Goal: Transaction & Acquisition: Book appointment/travel/reservation

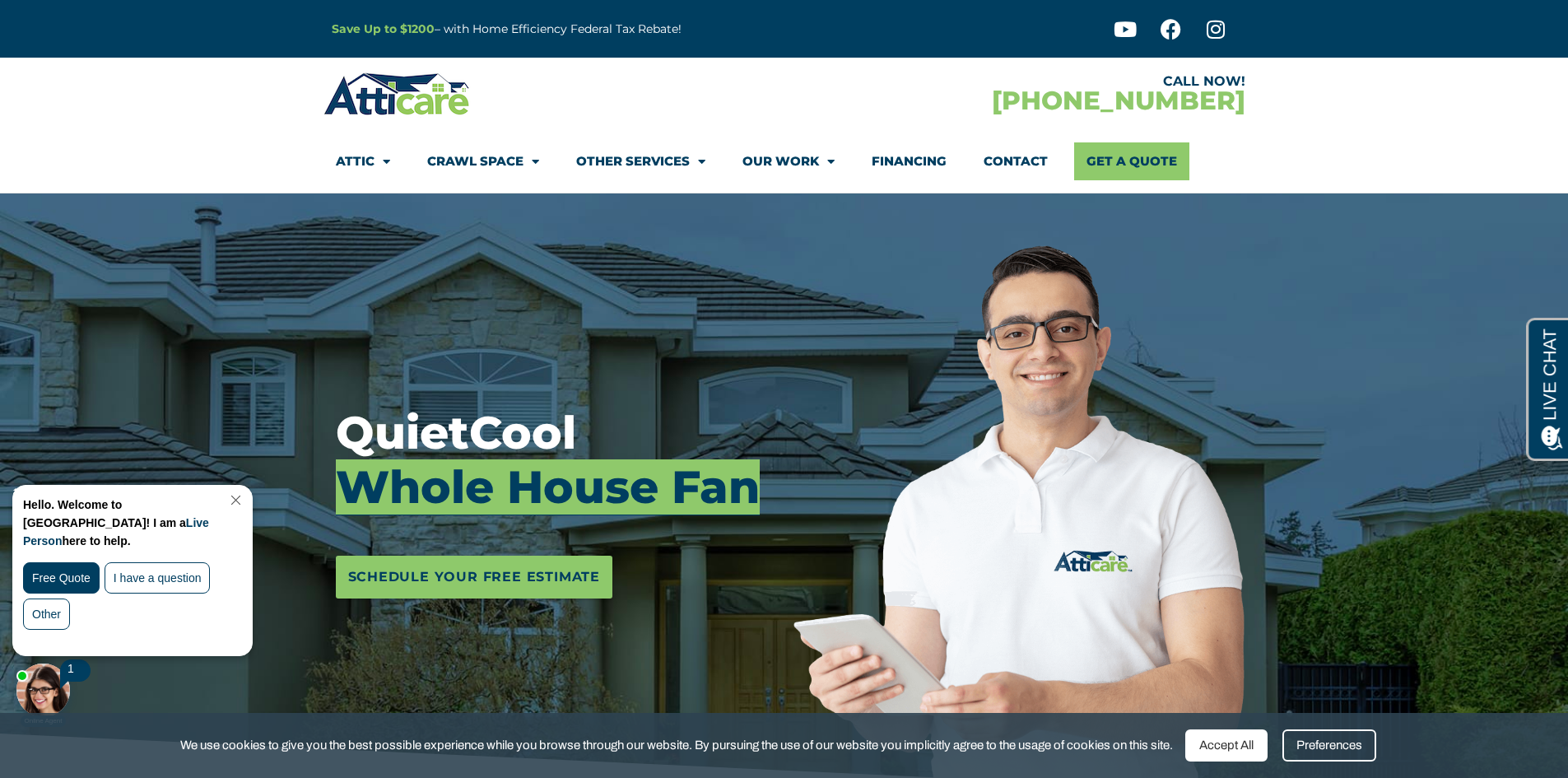
click at [385, 156] on span "Menu" at bounding box center [382, 162] width 15 height 29
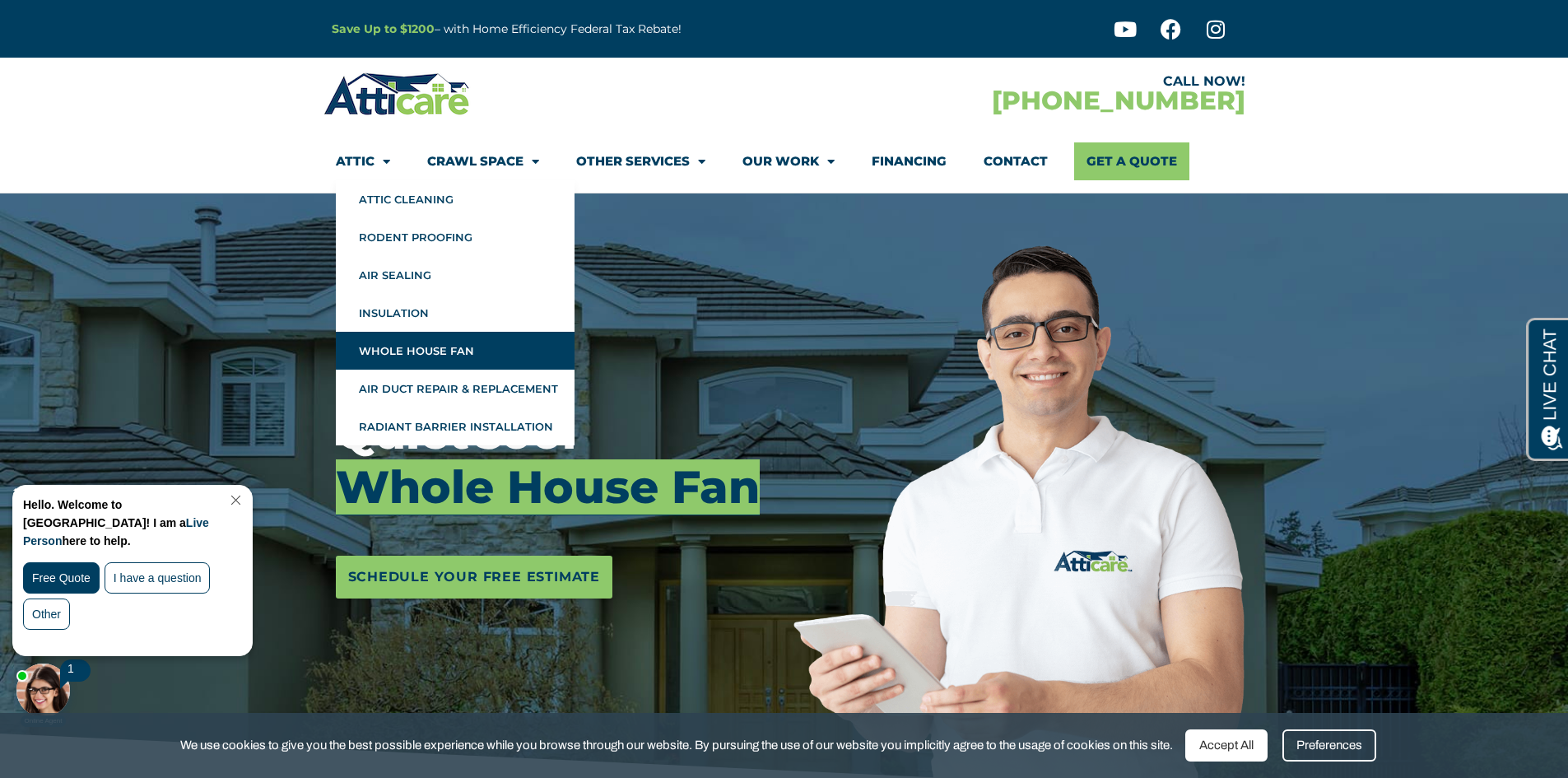
click at [436, 351] on link "Whole House Fan" at bounding box center [455, 351] width 239 height 38
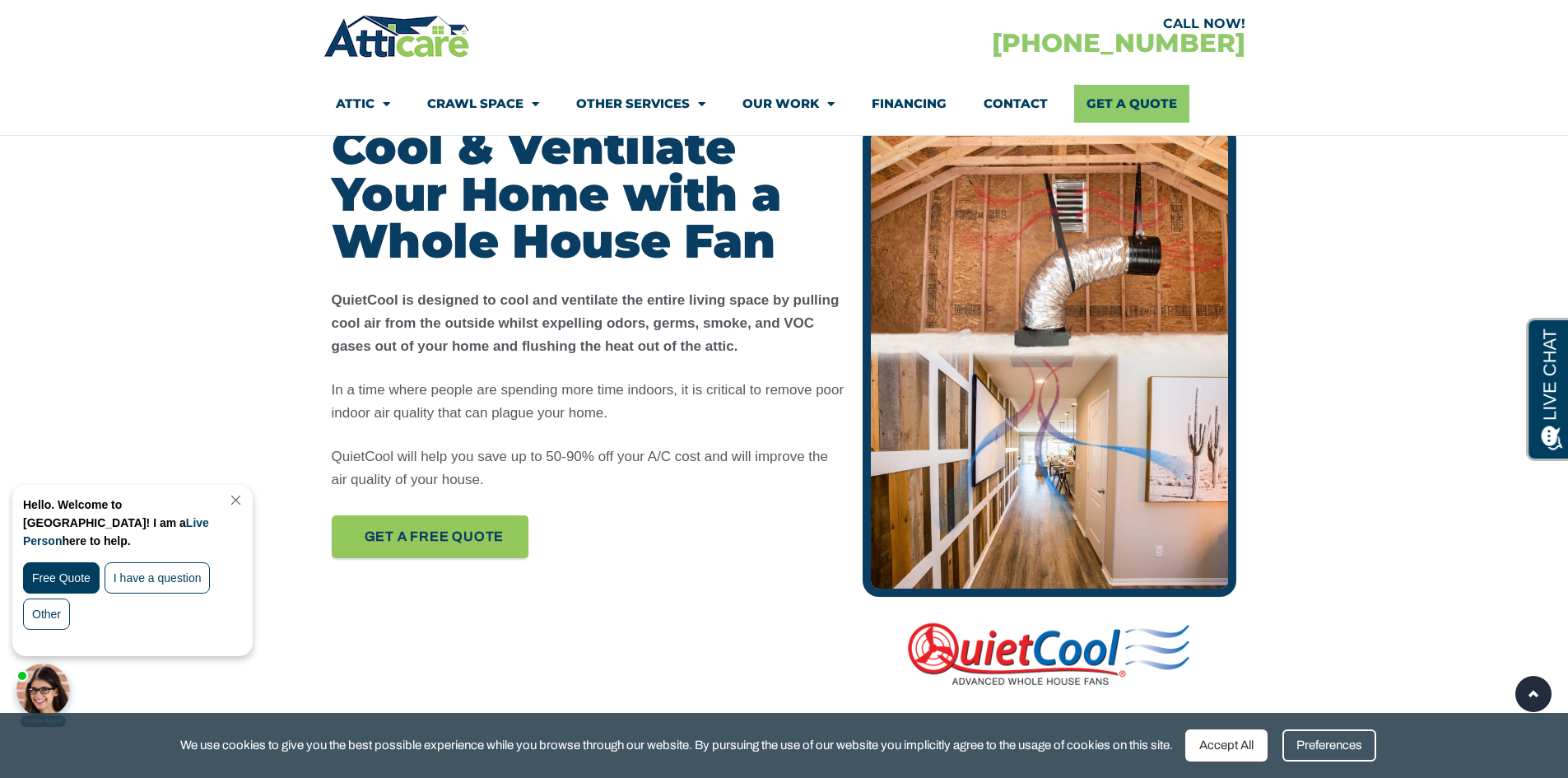
scroll to position [769, 0]
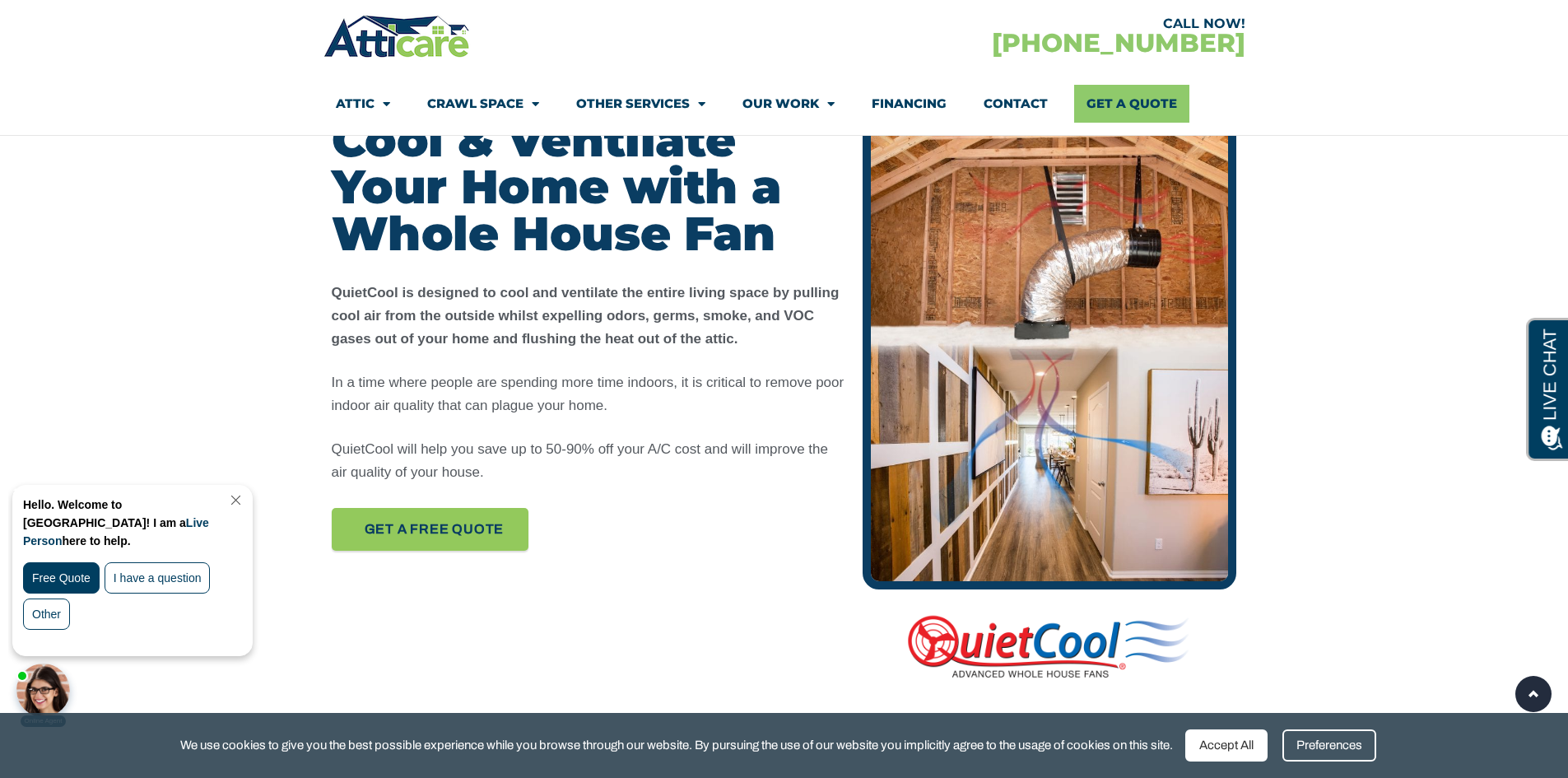
click at [245, 501] on link "Close Chat" at bounding box center [234, 501] width 22 height 13
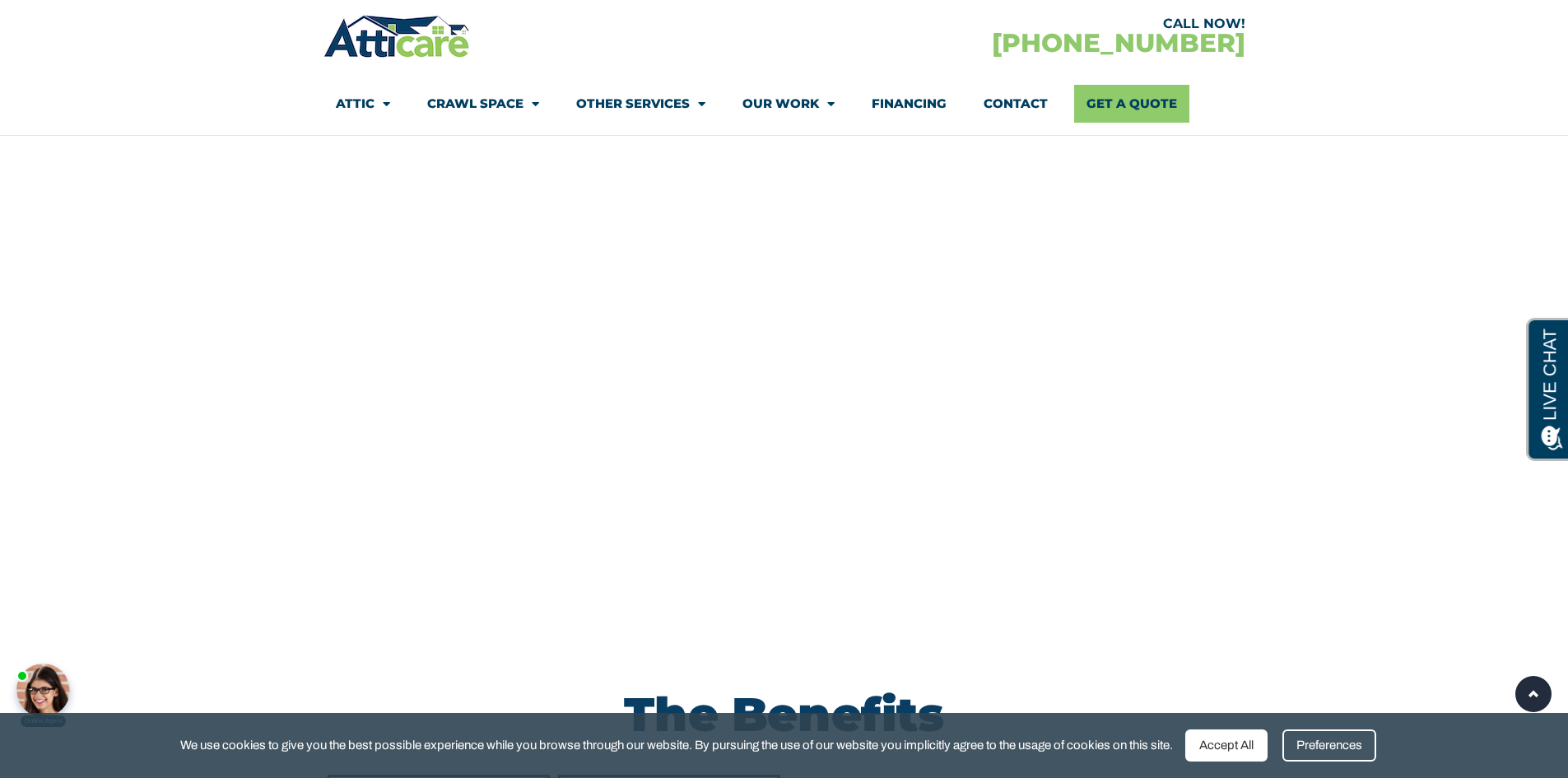
scroll to position [2341, 0]
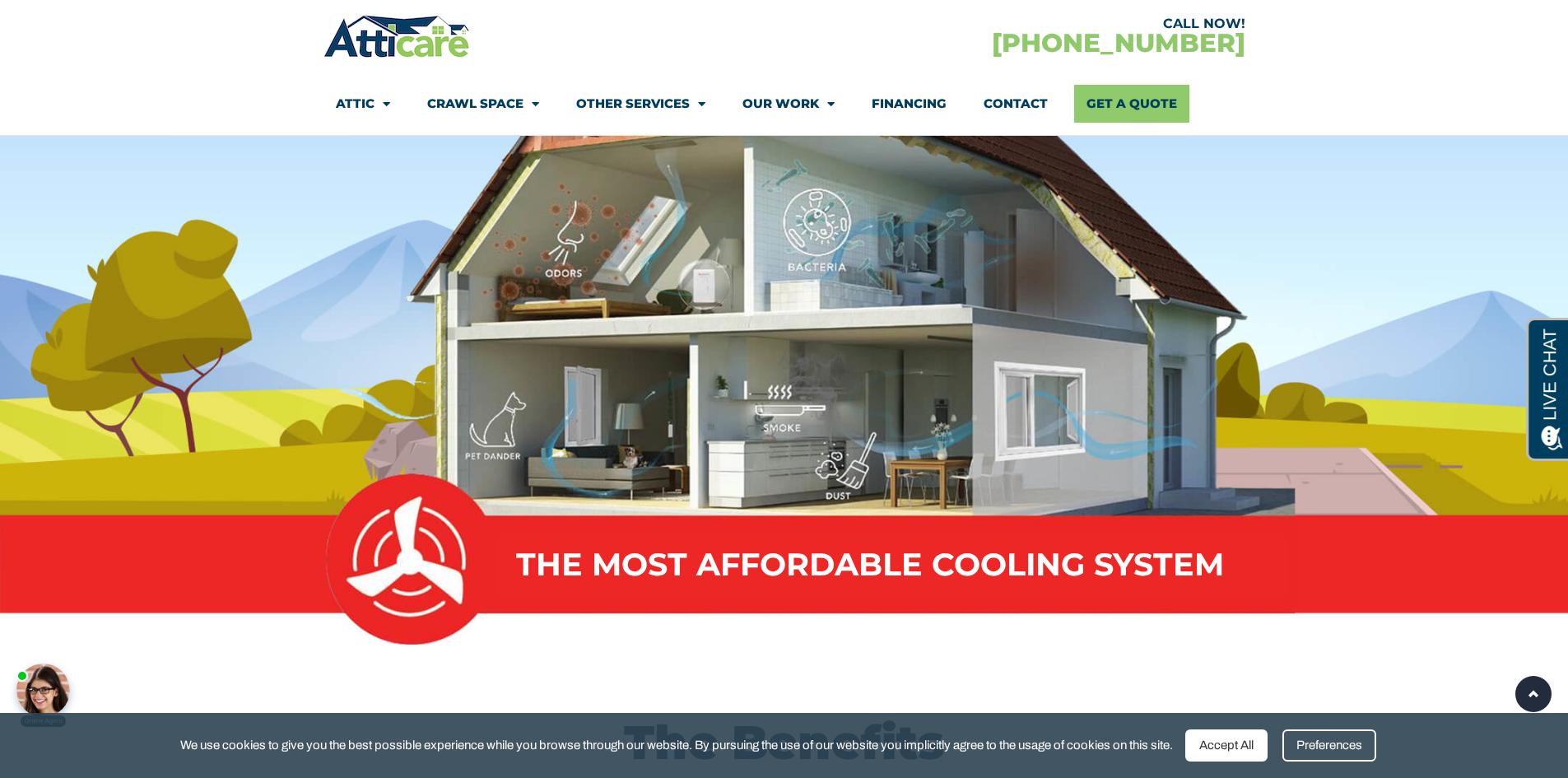
click at [1241, 747] on div "Accept All" at bounding box center [1226, 746] width 83 height 32
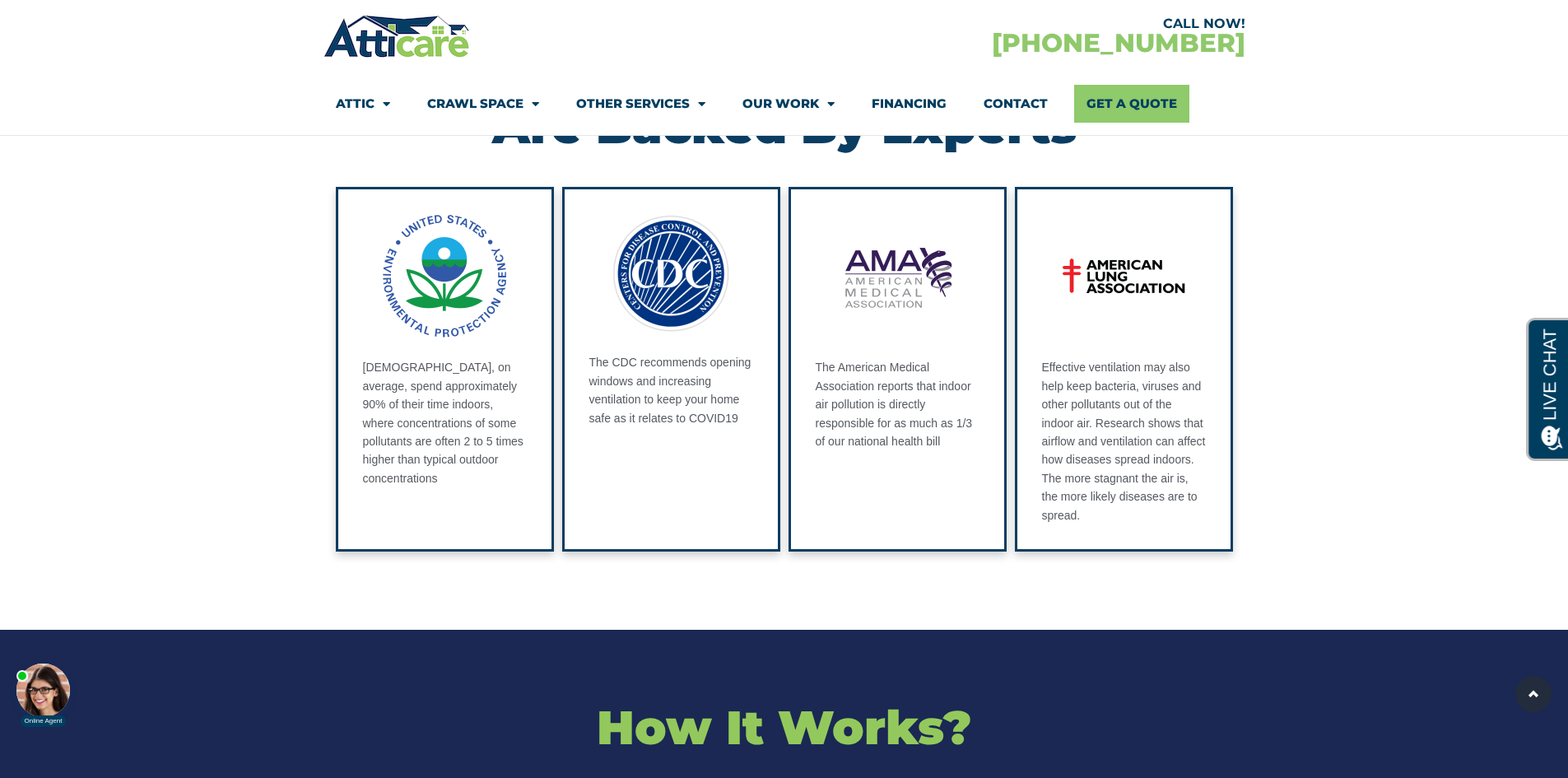
scroll to position [4203, 0]
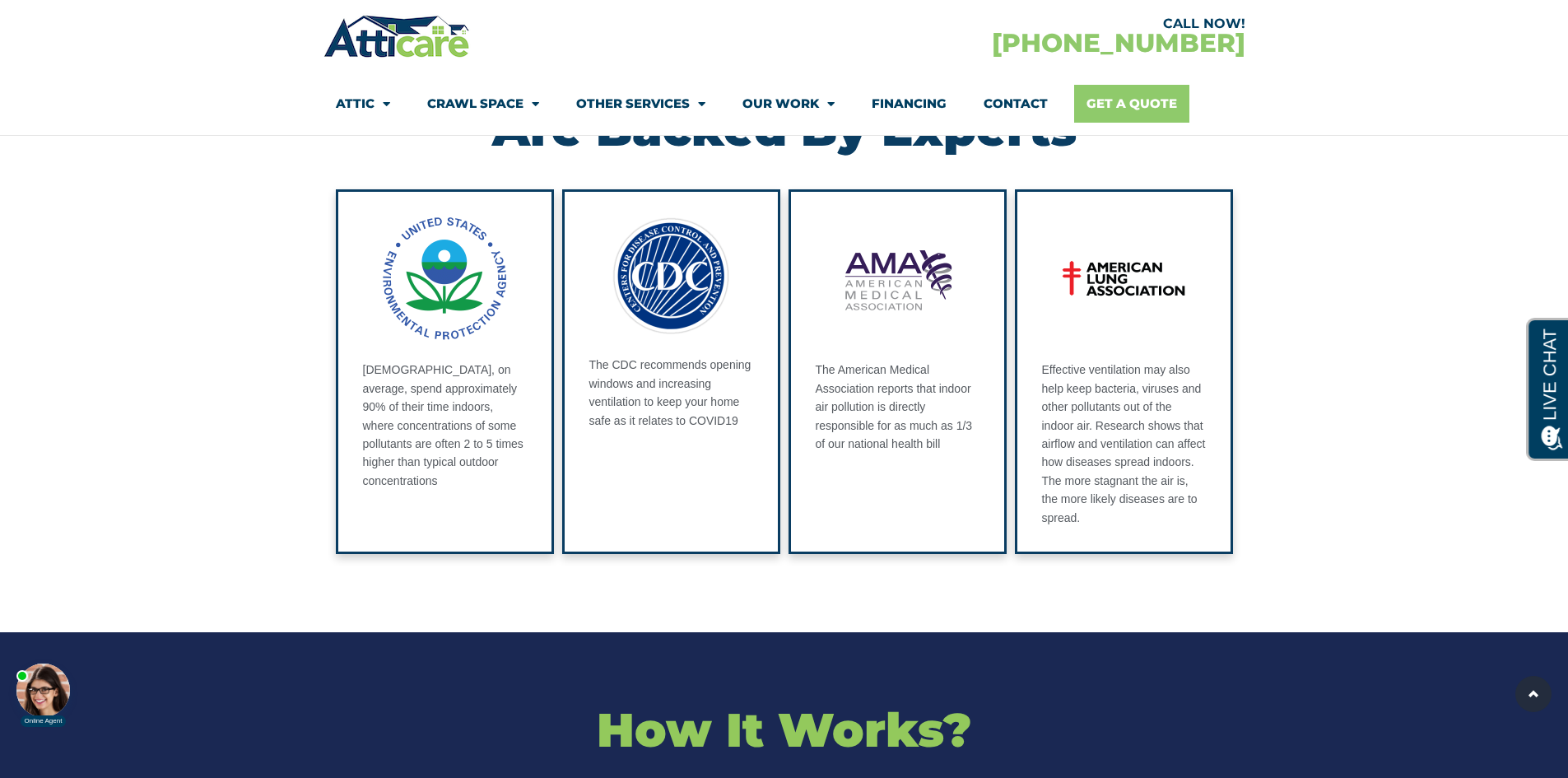
click at [1137, 100] on link "Get A Quote" at bounding box center [1132, 104] width 115 height 38
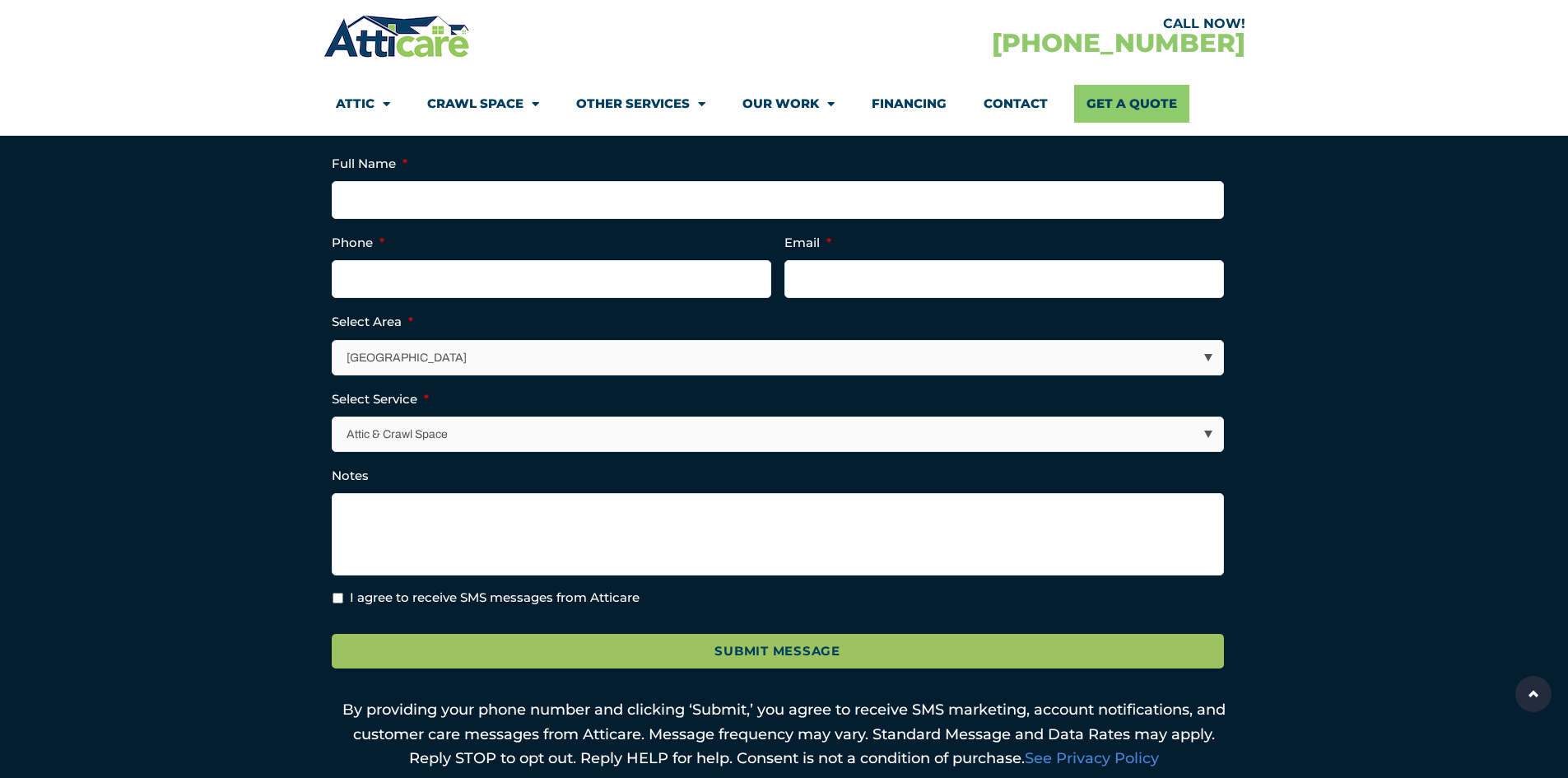
scroll to position [447, 0]
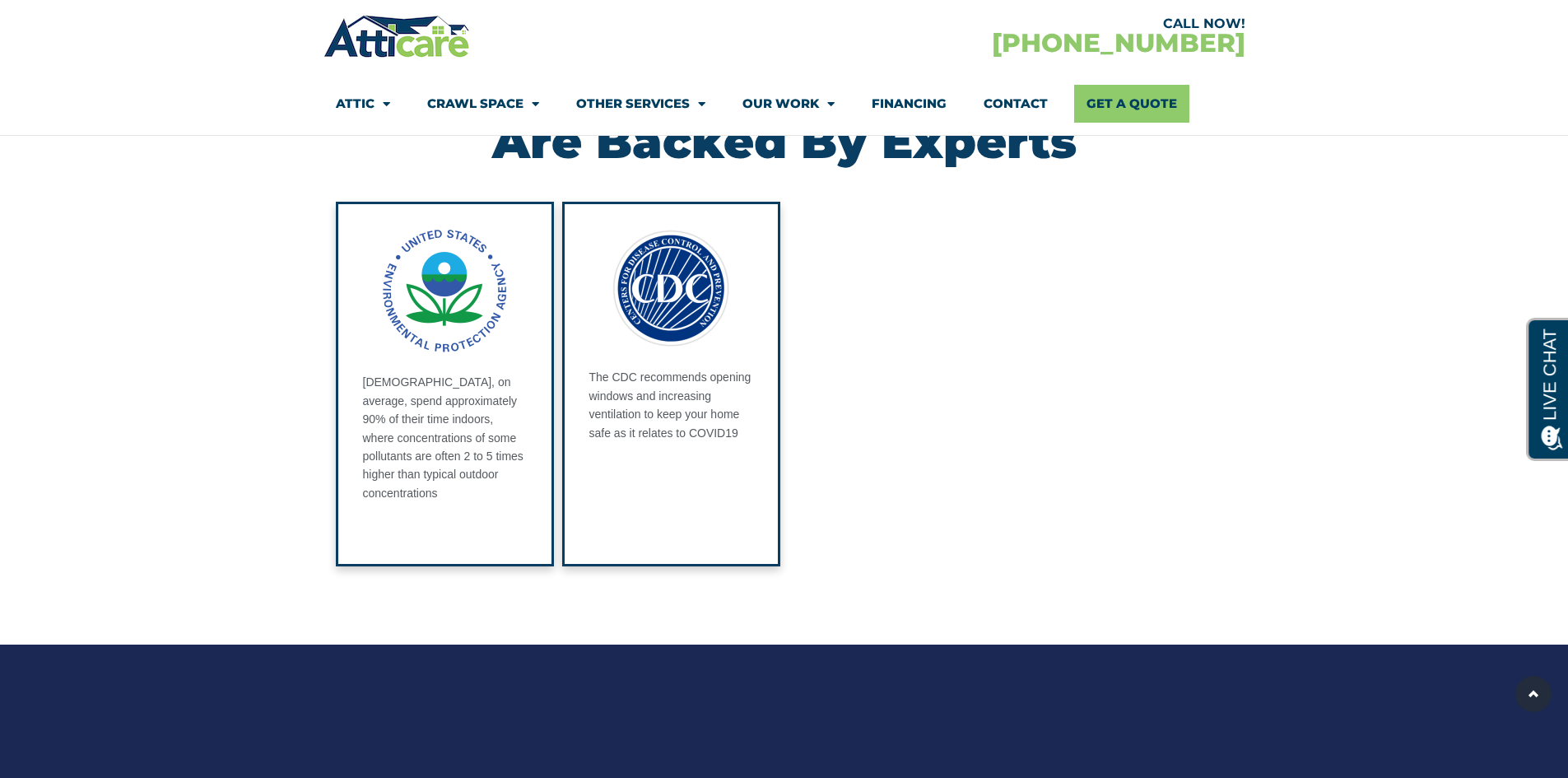
scroll to position [4203, 0]
